Goal: Navigation & Orientation: Find specific page/section

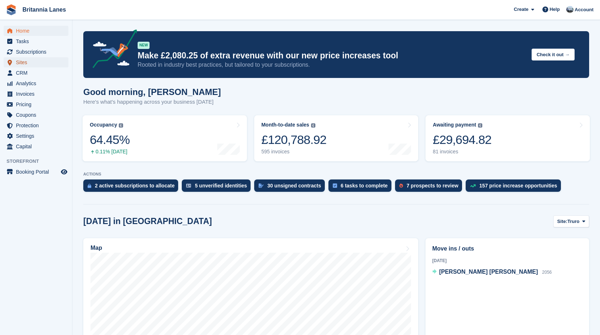
click at [35, 63] on span "Sites" at bounding box center [37, 62] width 43 height 10
click at [209, 99] on div "Good morning, John Here's what's happening across your business today" at bounding box center [336, 101] width 506 height 28
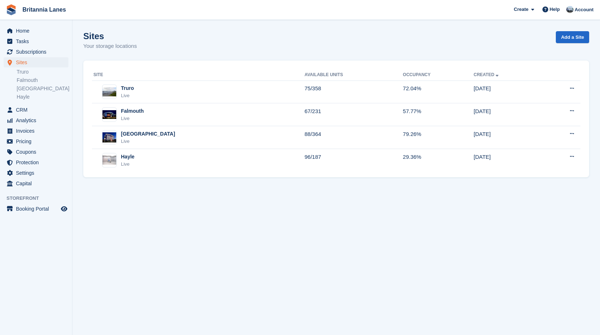
click at [183, 54] on div "Sites Your storage locations Add a Site" at bounding box center [336, 45] width 506 height 28
click at [28, 31] on span "Home" at bounding box center [37, 31] width 43 height 10
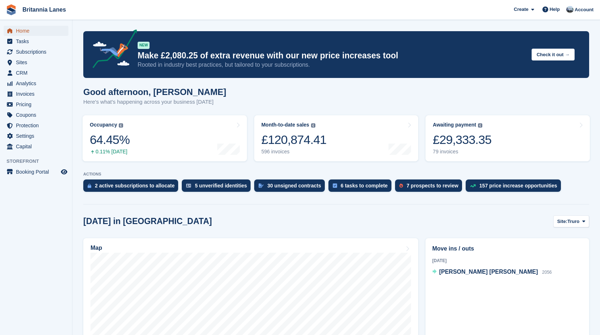
click at [27, 34] on span "Home" at bounding box center [37, 31] width 43 height 10
click at [22, 63] on span "Sites" at bounding box center [37, 62] width 43 height 10
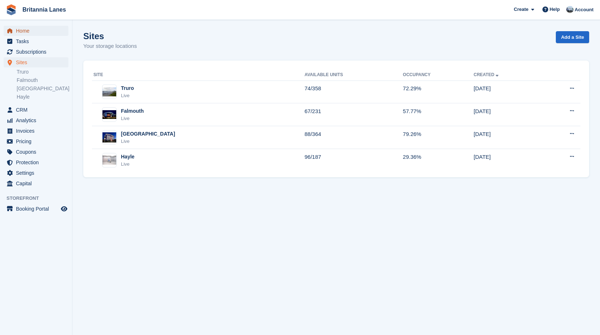
click at [17, 30] on span "Home" at bounding box center [37, 31] width 43 height 10
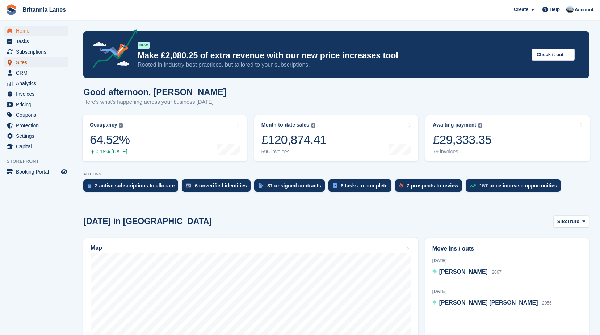
click at [42, 65] on span "Sites" at bounding box center [37, 62] width 43 height 10
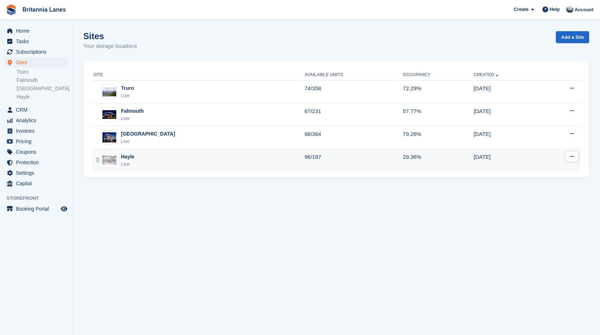
click at [133, 162] on div "Live" at bounding box center [127, 164] width 13 height 7
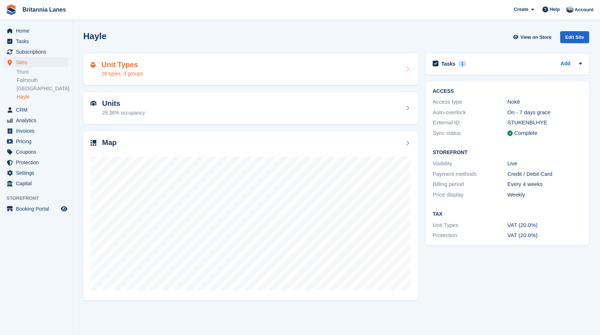
click at [141, 70] on div "28 types, 3 groups" at bounding box center [122, 74] width 42 height 8
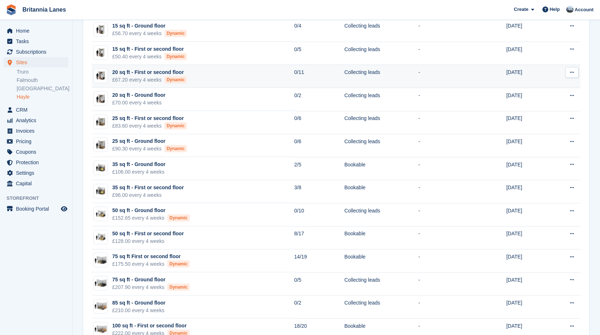
scroll to position [109, 0]
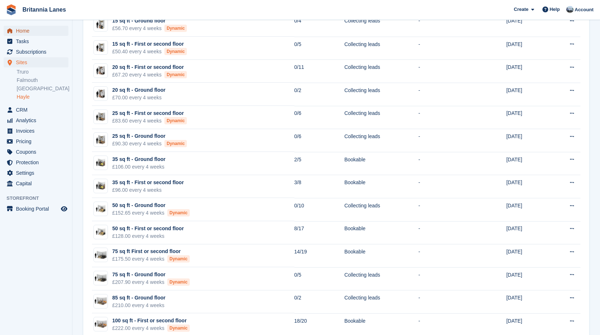
click at [38, 34] on span "Home" at bounding box center [37, 31] width 43 height 10
